Goal: Information Seeking & Learning: Check status

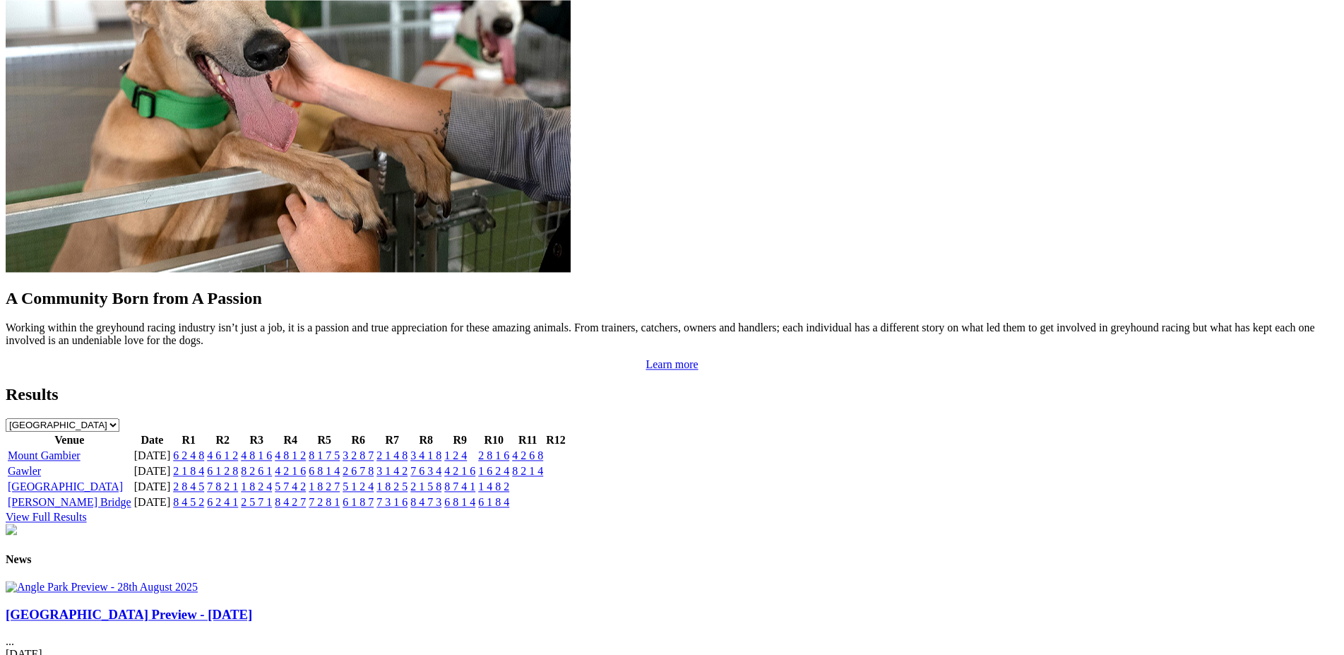
scroll to position [1237, 0]
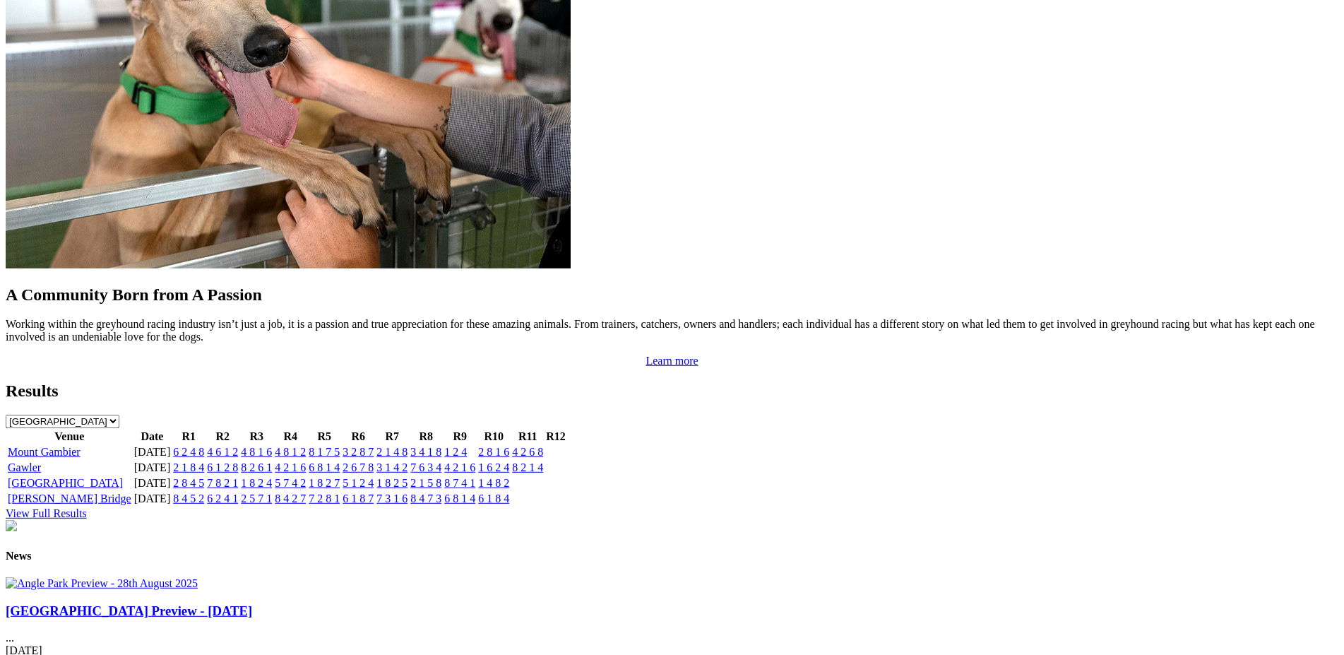
click at [441, 446] on link "3 4 1 8" at bounding box center [425, 452] width 31 height 12
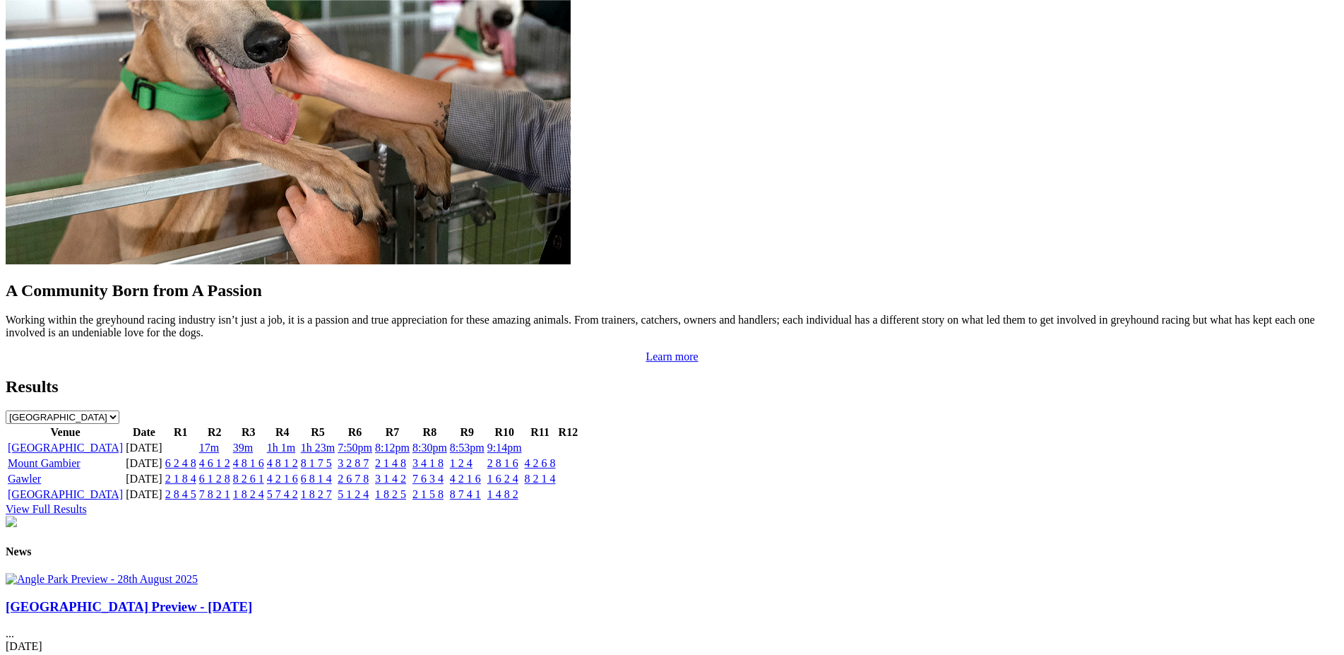
scroll to position [1217, 0]
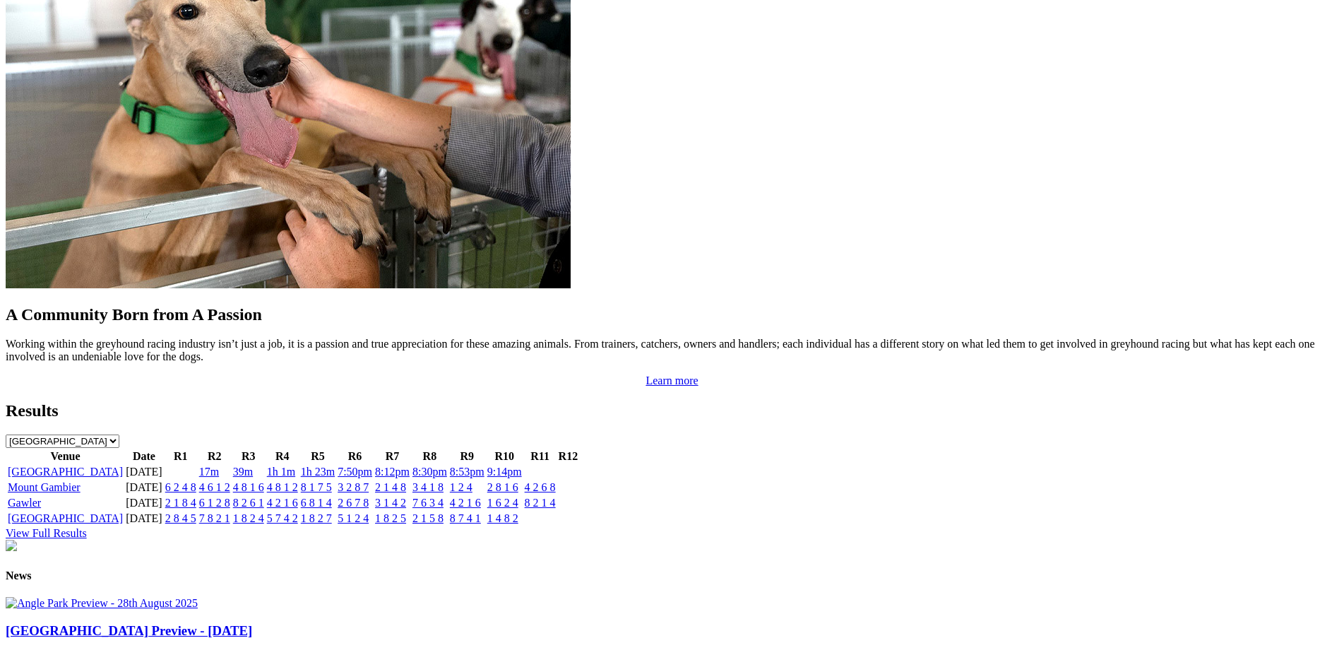
click at [473, 481] on link "1 2 4" at bounding box center [461, 487] width 23 height 12
